Goal: Task Accomplishment & Management: Use online tool/utility

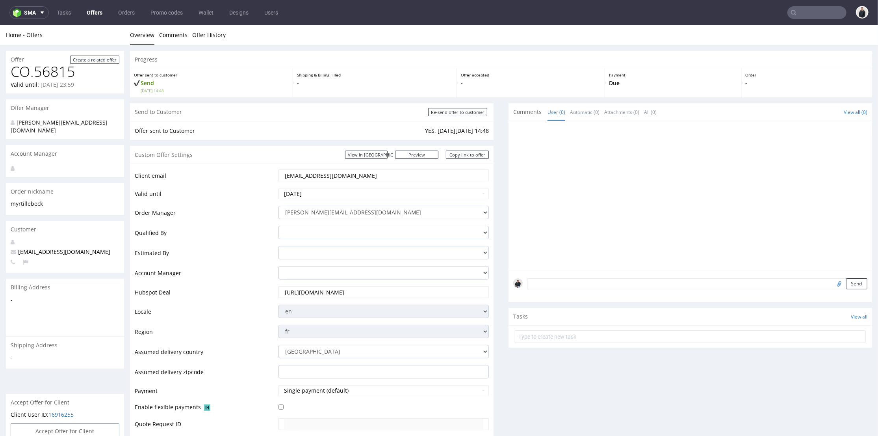
click at [806, 9] on input "text" at bounding box center [817, 12] width 59 height 13
paste input "bodyminute.fr"
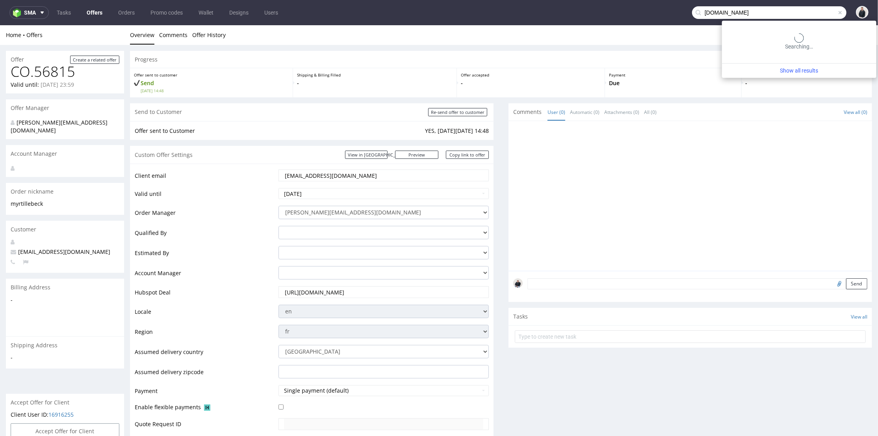
type input "bodyminute.fr"
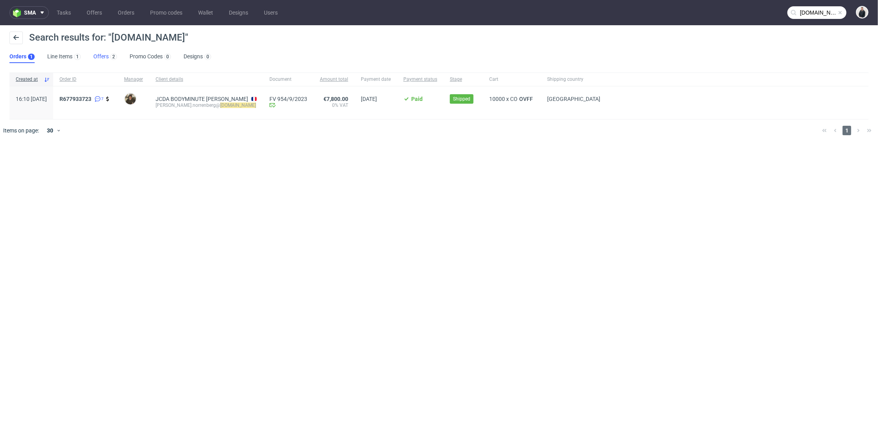
click at [101, 56] on link "Offers 2" at bounding box center [105, 56] width 24 height 13
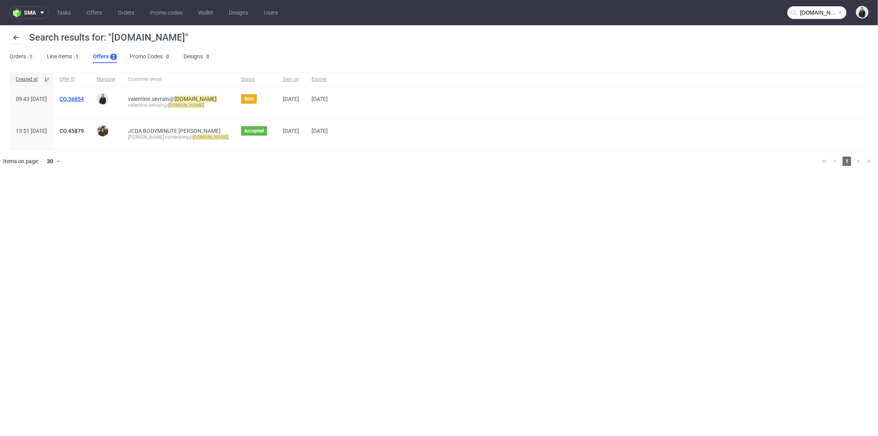
click at [84, 97] on link "CO.56854" at bounding box center [72, 99] width 24 height 6
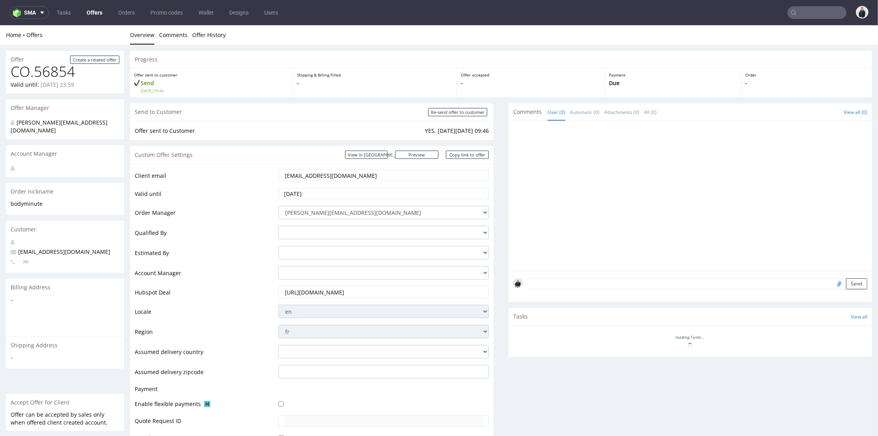
scroll to position [239, 0]
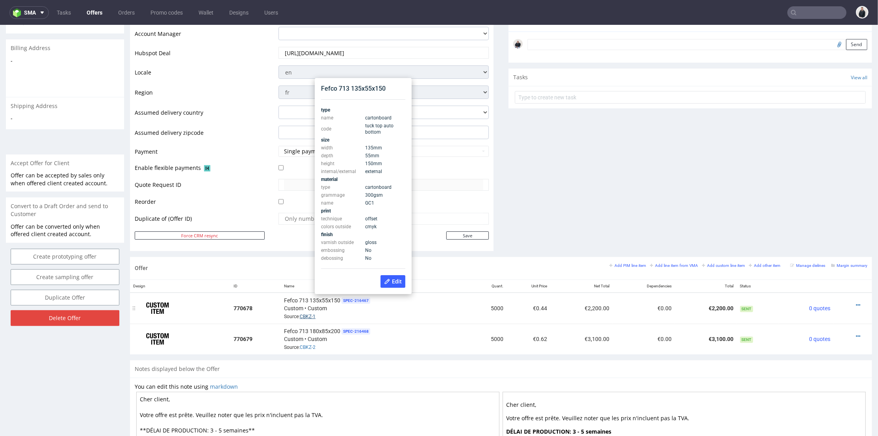
click at [308, 317] on link "CBKZ-1" at bounding box center [308, 316] width 16 height 6
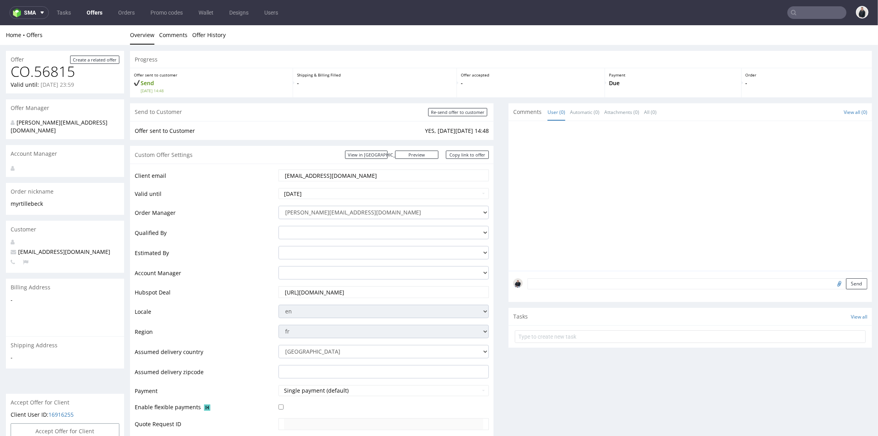
click at [791, 4] on nav "sma Tasks Offers Orders Promo codes Wallet Designs Users" at bounding box center [439, 12] width 878 height 25
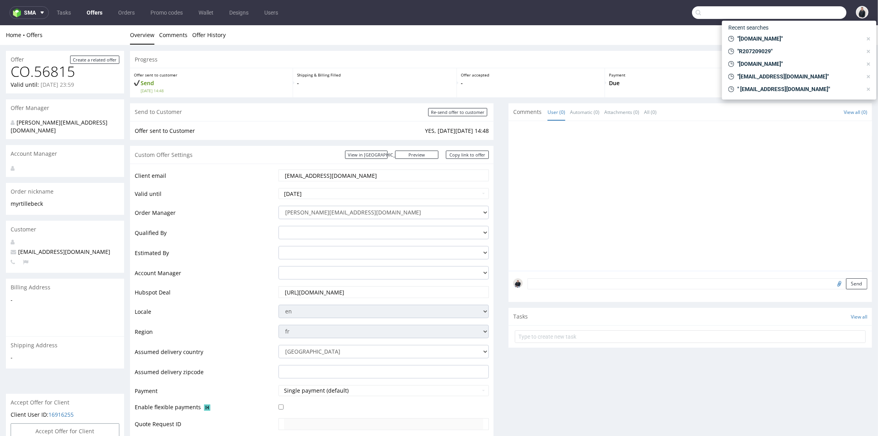
click at [805, 11] on input "text" at bounding box center [769, 12] width 154 height 13
paste input "[PERSON_NAME][DOMAIN_NAME]"
type input "[PERSON_NAME][DOMAIN_NAME]"
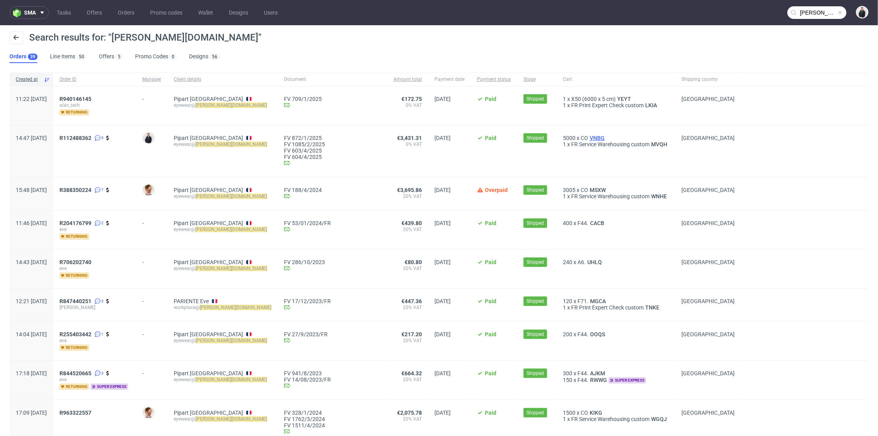
click at [588, 136] on span "VNBG" at bounding box center [597, 138] width 18 height 6
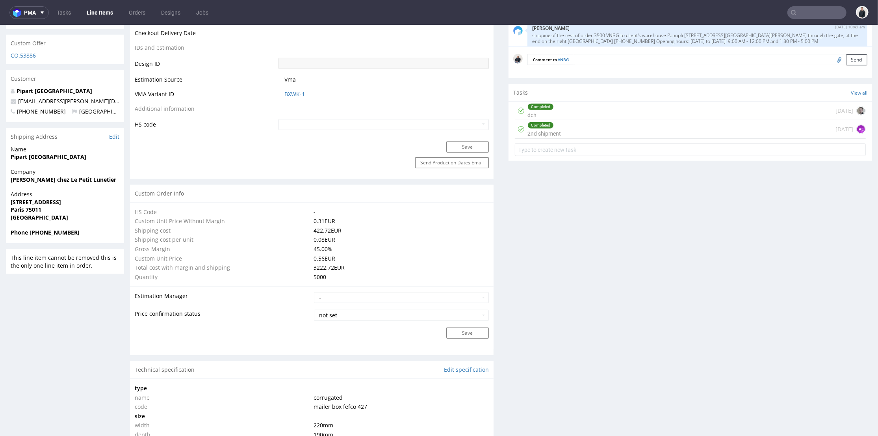
scroll to position [700, 0]
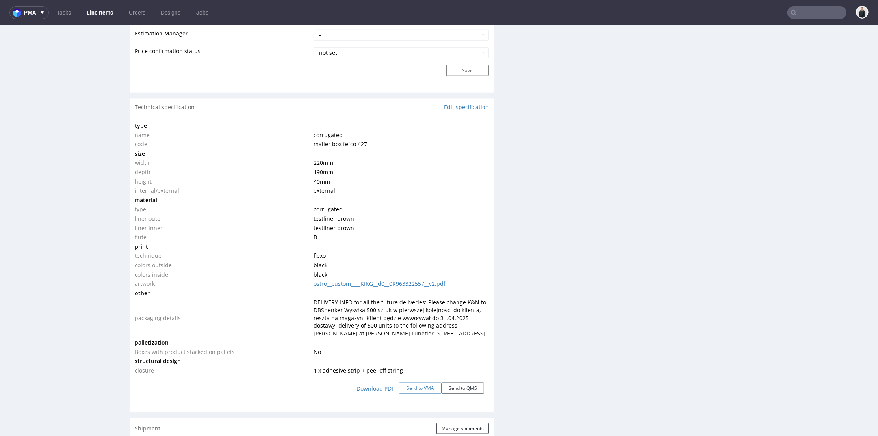
click at [412, 383] on button "Send to VMA" at bounding box center [420, 387] width 43 height 11
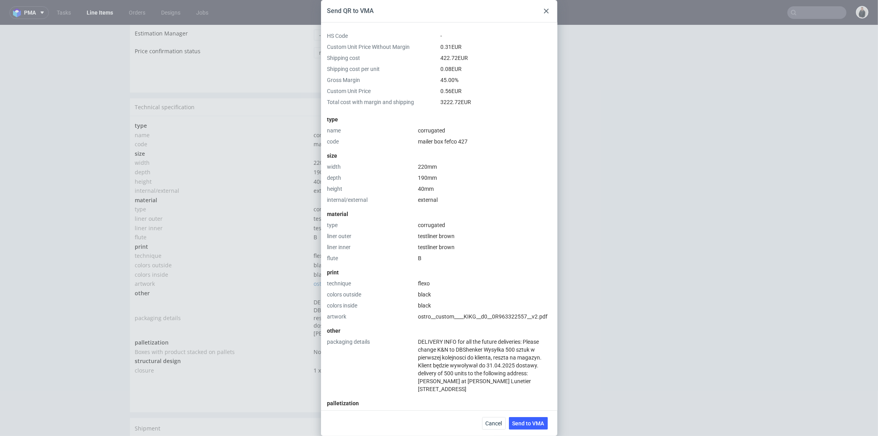
scroll to position [177, 0]
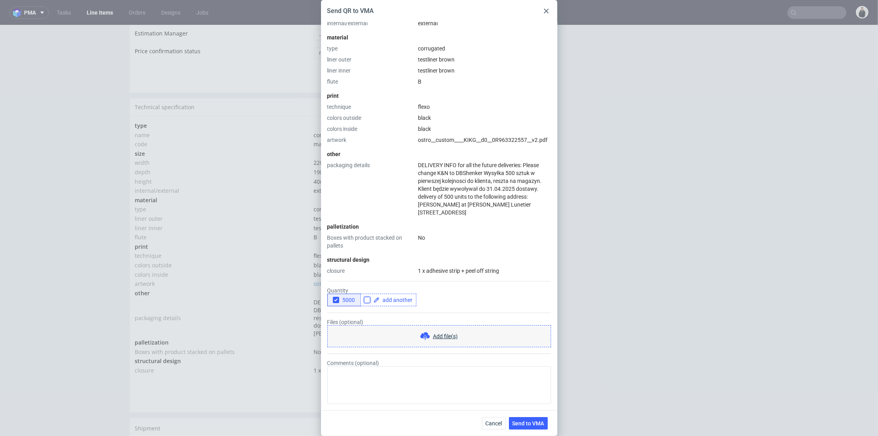
click at [368, 300] on input "checkbox" at bounding box center [367, 300] width 6 height 6
checkbox input "true"
click at [385, 299] on span at bounding box center [396, 300] width 33 height 6
checkbox input "true"
drag, startPoint x: 392, startPoint y: 309, endPoint x: 398, endPoint y: 305, distance: 7.0
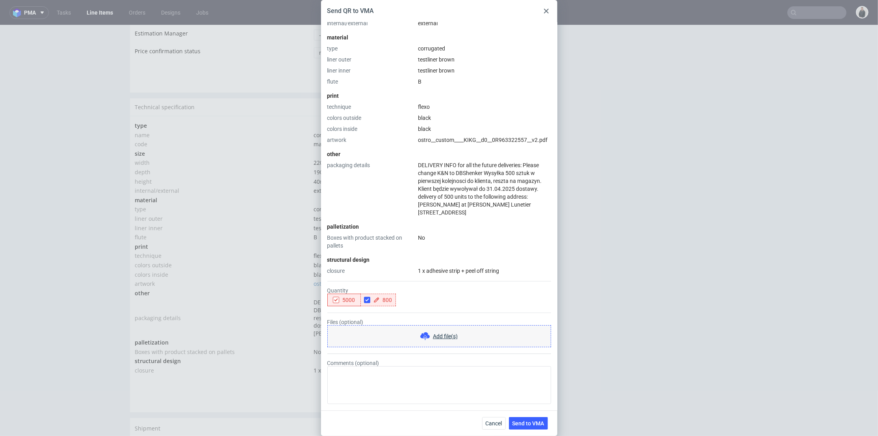
click at [394, 309] on form "Quantity 5000 800 Files (optional) Add file(s) Comments (optional)" at bounding box center [439, 339] width 224 height 129
click at [408, 301] on input "checkbox" at bounding box center [405, 300] width 6 height 6
checkbox input "true"
click at [421, 300] on span at bounding box center [434, 300] width 33 height 6
checkbox input "true"
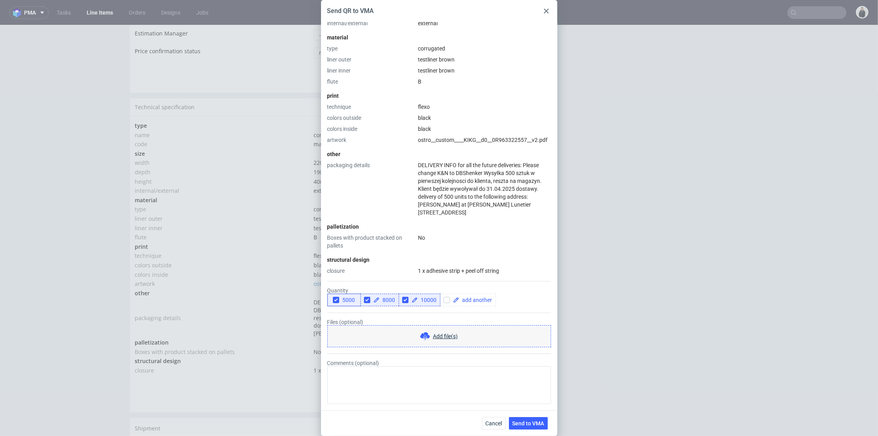
click at [422, 311] on form "Quantity 5000 8000 10000 Files (optional) Add file(s) Comments (optional)" at bounding box center [439, 339] width 224 height 129
click at [536, 424] on span "Send to VMA" at bounding box center [529, 423] width 32 height 6
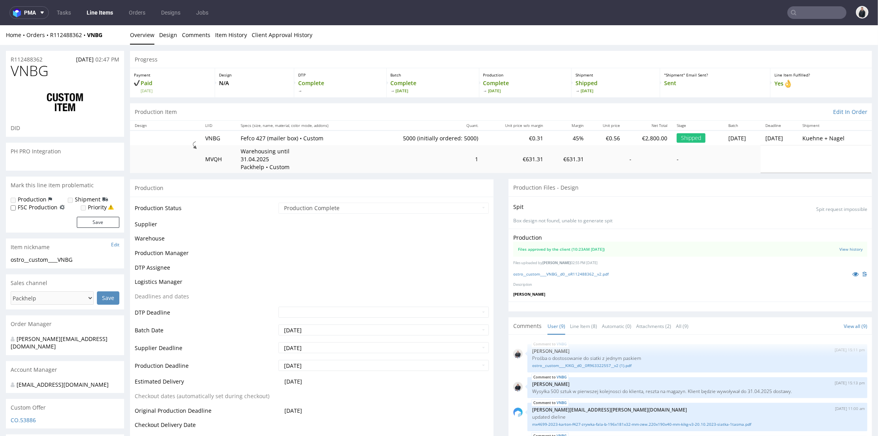
scroll to position [111, 0]
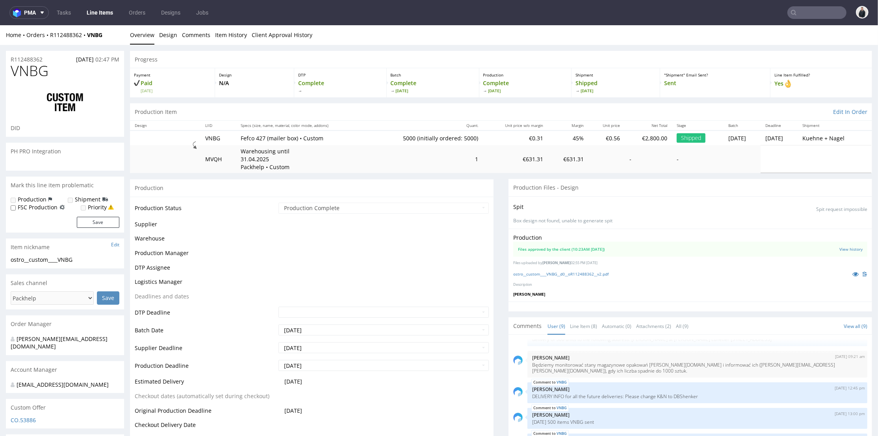
select select "in_progress"
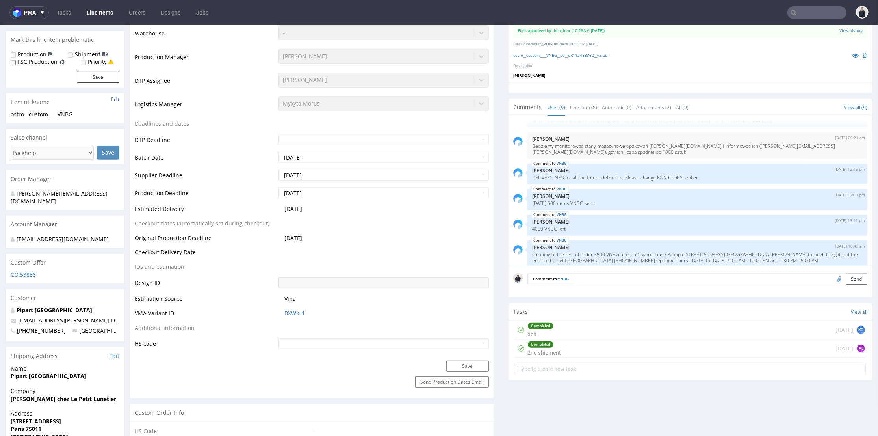
scroll to position [262, 0]
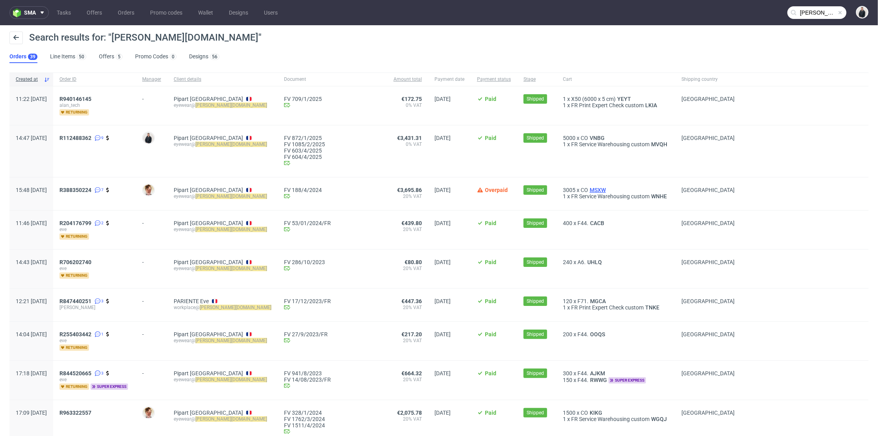
click at [588, 190] on span "MSXW" at bounding box center [597, 190] width 19 height 6
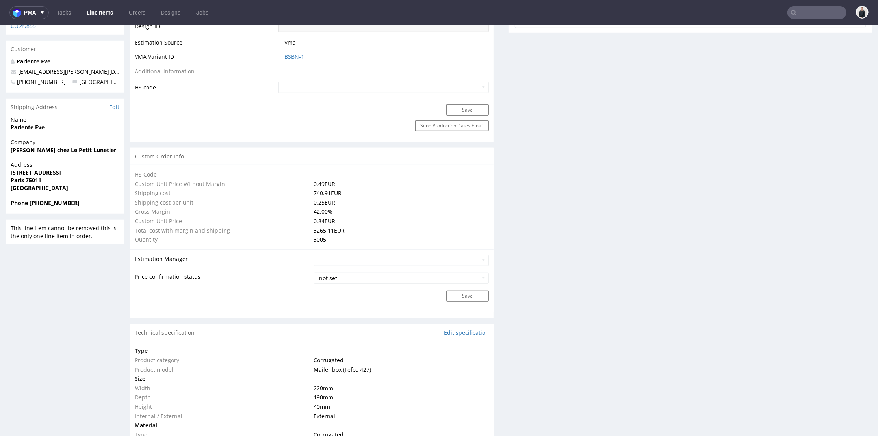
scroll to position [730, 0]
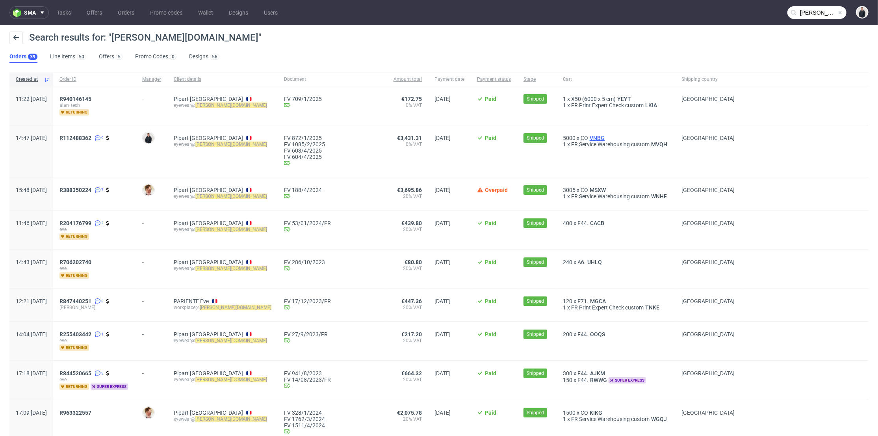
click at [588, 135] on span "VNBG" at bounding box center [597, 138] width 18 height 6
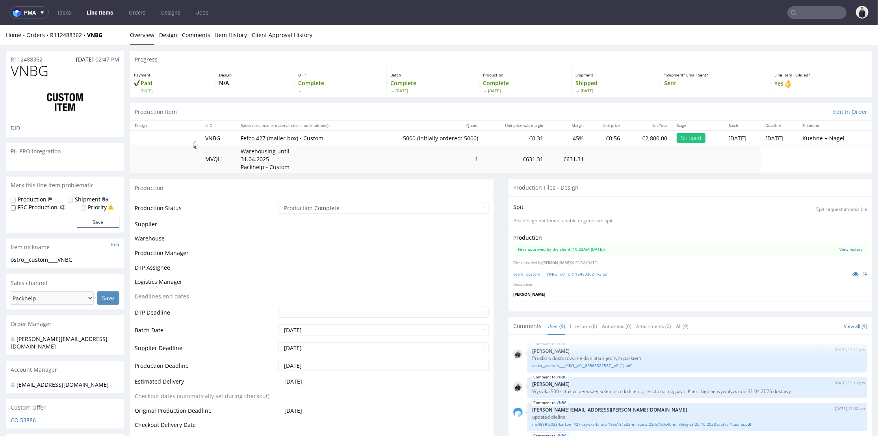
scroll to position [111, 0]
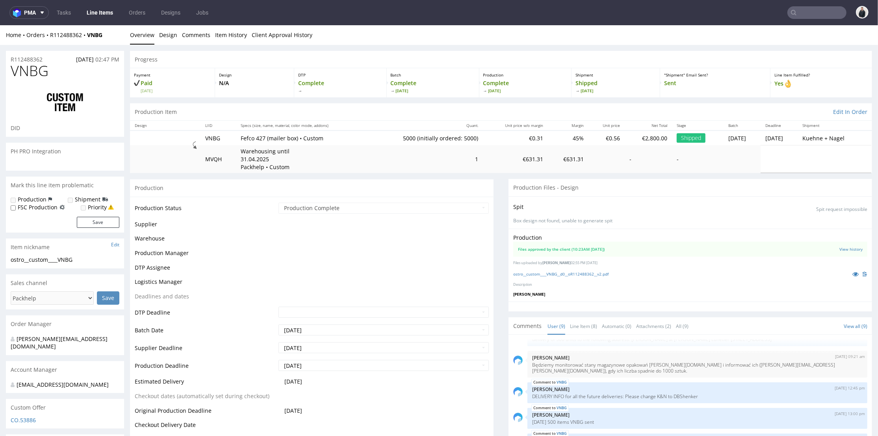
select select "in_progress"
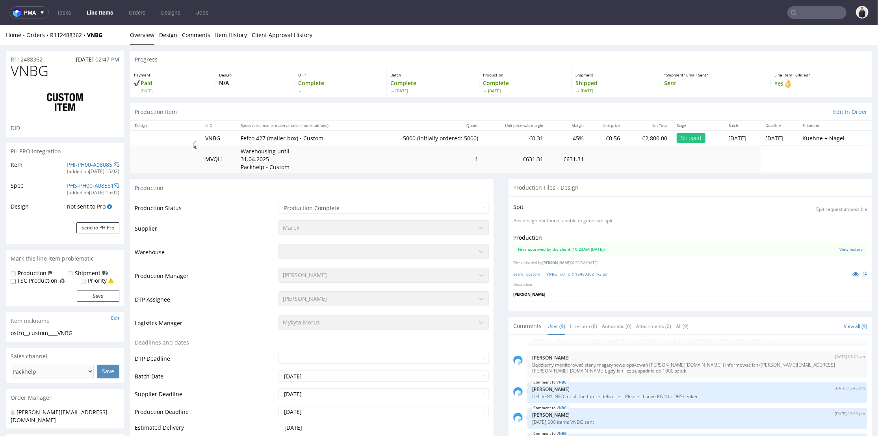
type input "5000"
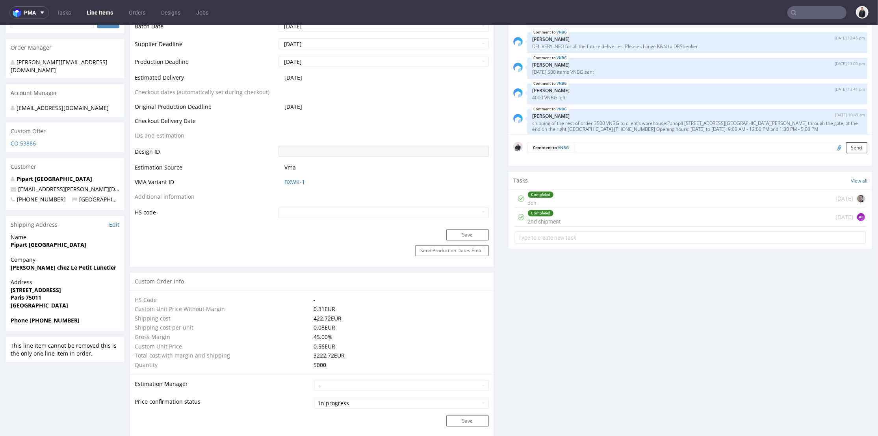
scroll to position [87, 0]
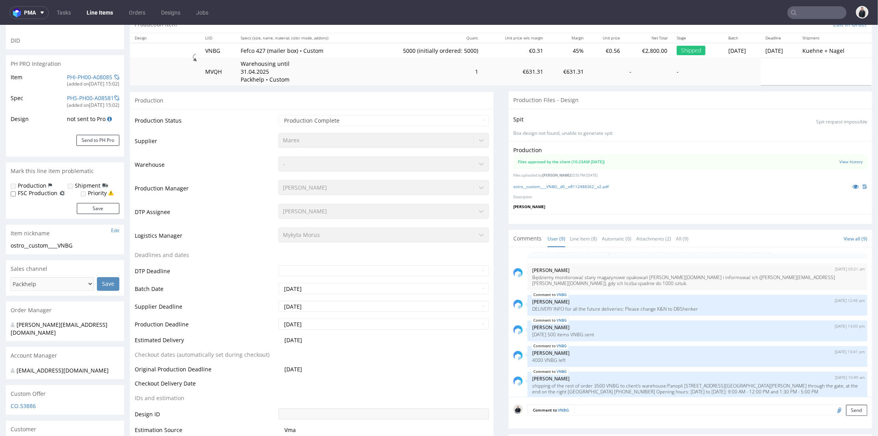
click at [800, 10] on input "text" at bounding box center [817, 12] width 59 height 13
paste input "R567541969"
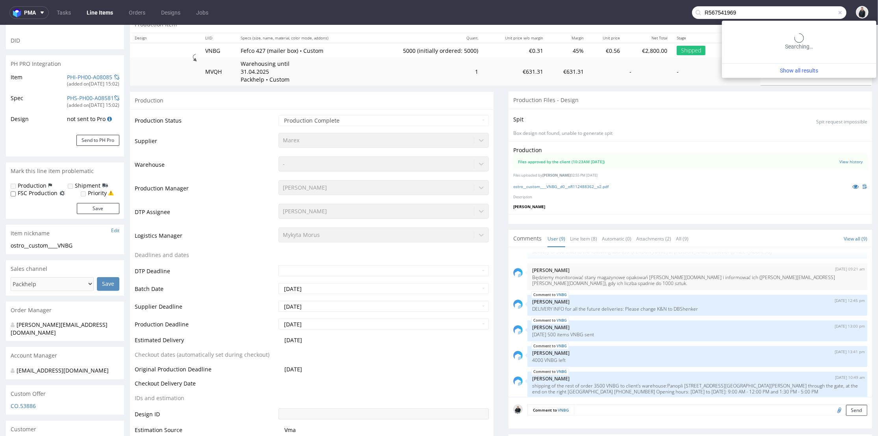
type input "R567541969"
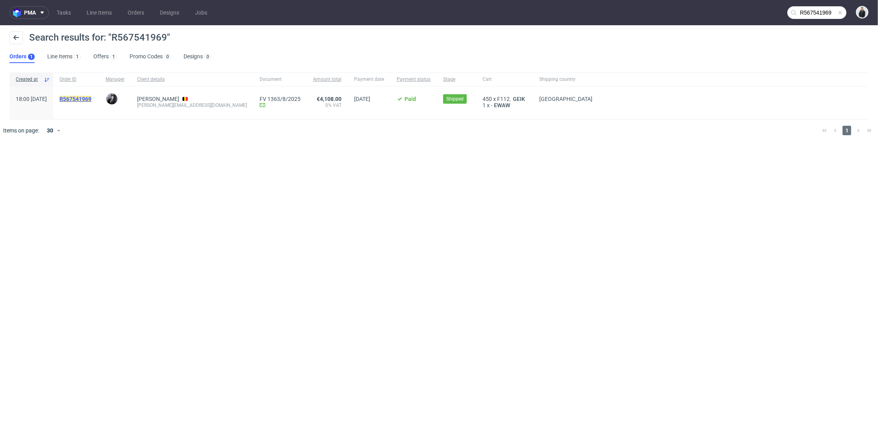
click at [88, 100] on mark "R567541969" at bounding box center [76, 99] width 32 height 6
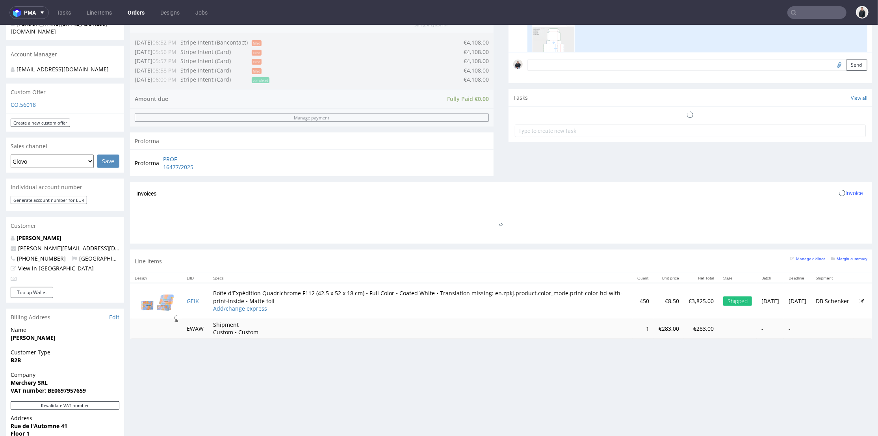
scroll to position [306, 0]
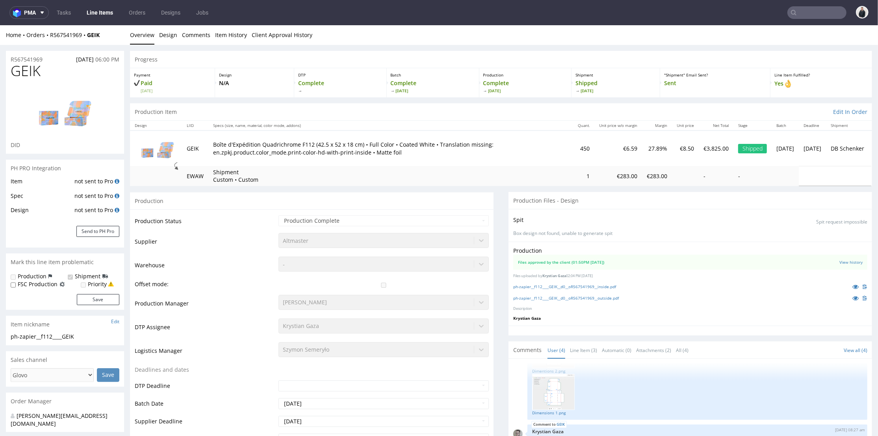
scroll to position [219, 0]
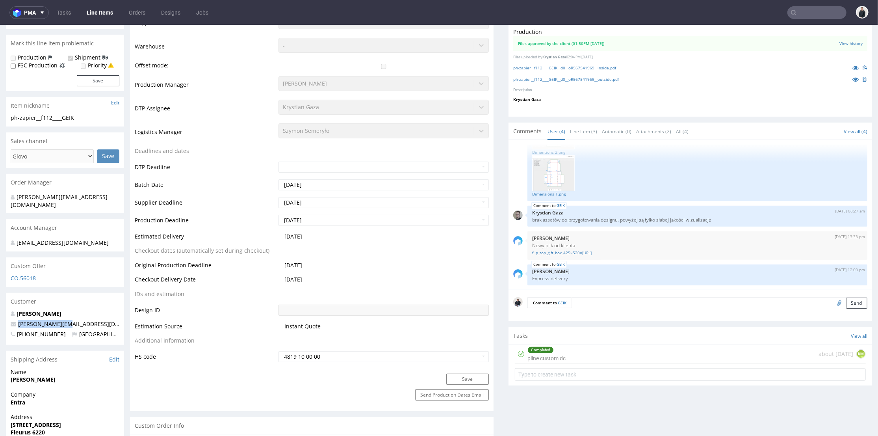
drag, startPoint x: 21, startPoint y: 316, endPoint x: 71, endPoint y: 267, distance: 69.9
click at [10, 316] on div "[PERSON_NAME] [PERSON_NAME][EMAIL_ADDRESS][DOMAIN_NAME] [PHONE_NUMBER] [GEOGRAP…" at bounding box center [65, 326] width 118 height 35
copy span "[PERSON_NAME][EMAIL_ADDRESS][DOMAIN_NAME]"
click at [807, 16] on input "text" at bounding box center [817, 12] width 59 height 13
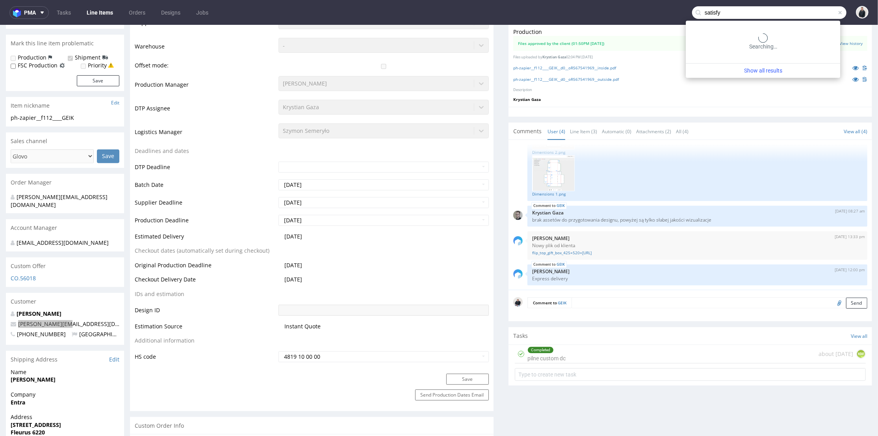
type input "satisfy"
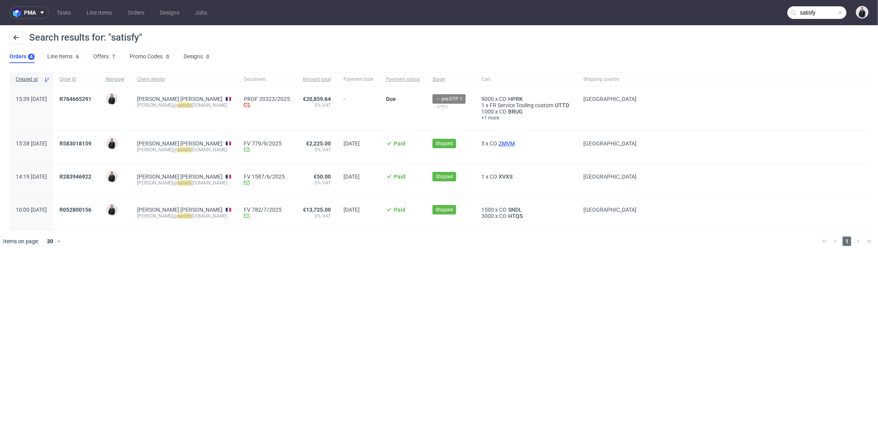
click at [497, 145] on span "ZMVM" at bounding box center [506, 143] width 19 height 6
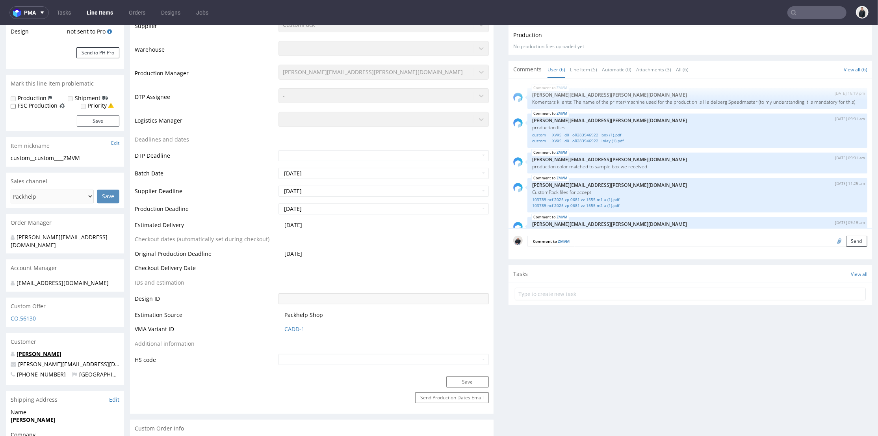
scroll to position [219, 0]
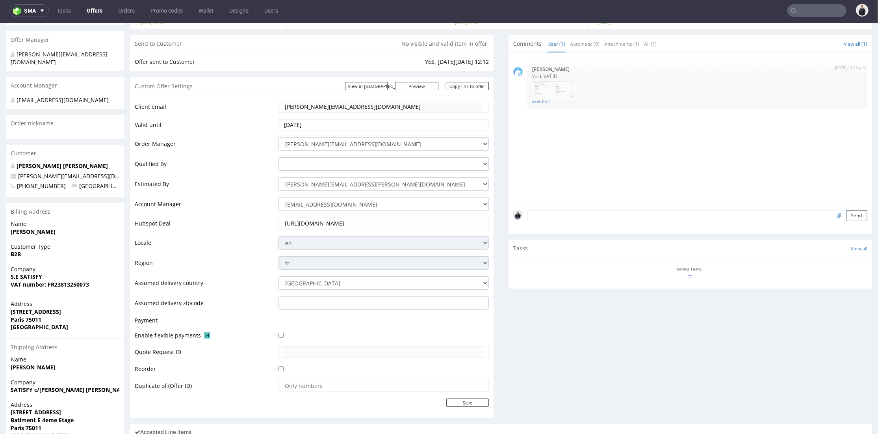
scroll to position [262, 0]
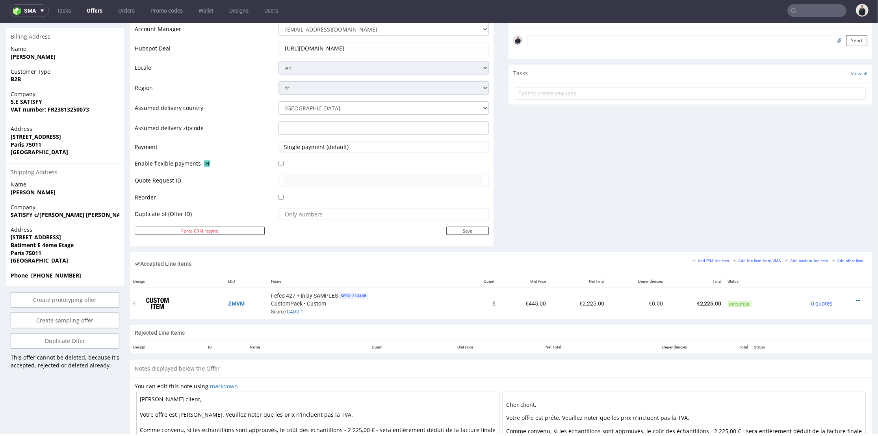
click at [856, 298] on icon at bounding box center [858, 301] width 4 height 6
click at [825, 229] on span "Edit item price" at bounding box center [826, 227] width 57 height 8
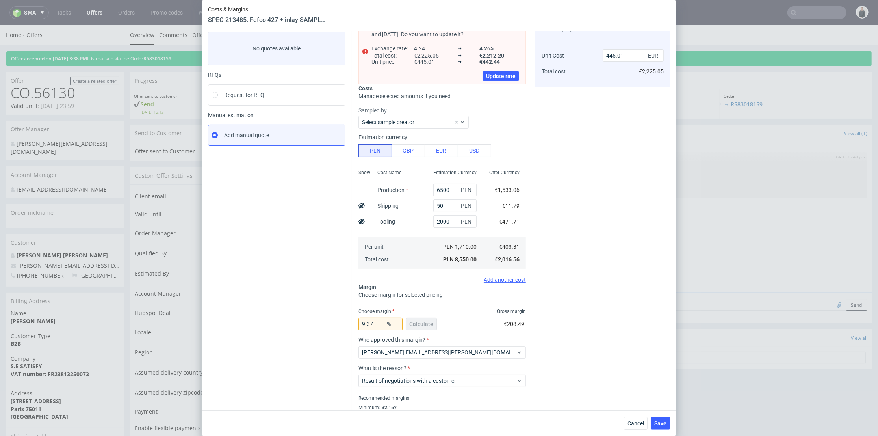
scroll to position [0, 0]
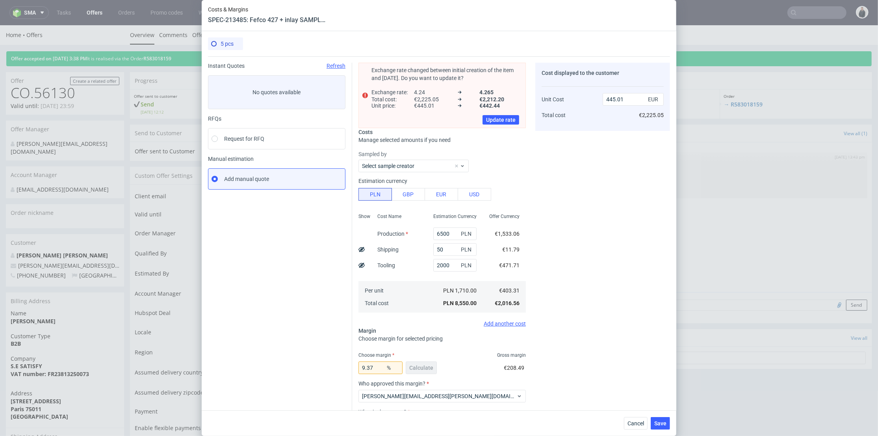
click at [359, 266] on use at bounding box center [362, 264] width 6 height 5
click at [359, 266] on use at bounding box center [362, 265] width 6 height 5
click at [359, 266] on use at bounding box center [362, 264] width 6 height 5
type input "350.67"
